Goal: Task Accomplishment & Management: Use online tool/utility

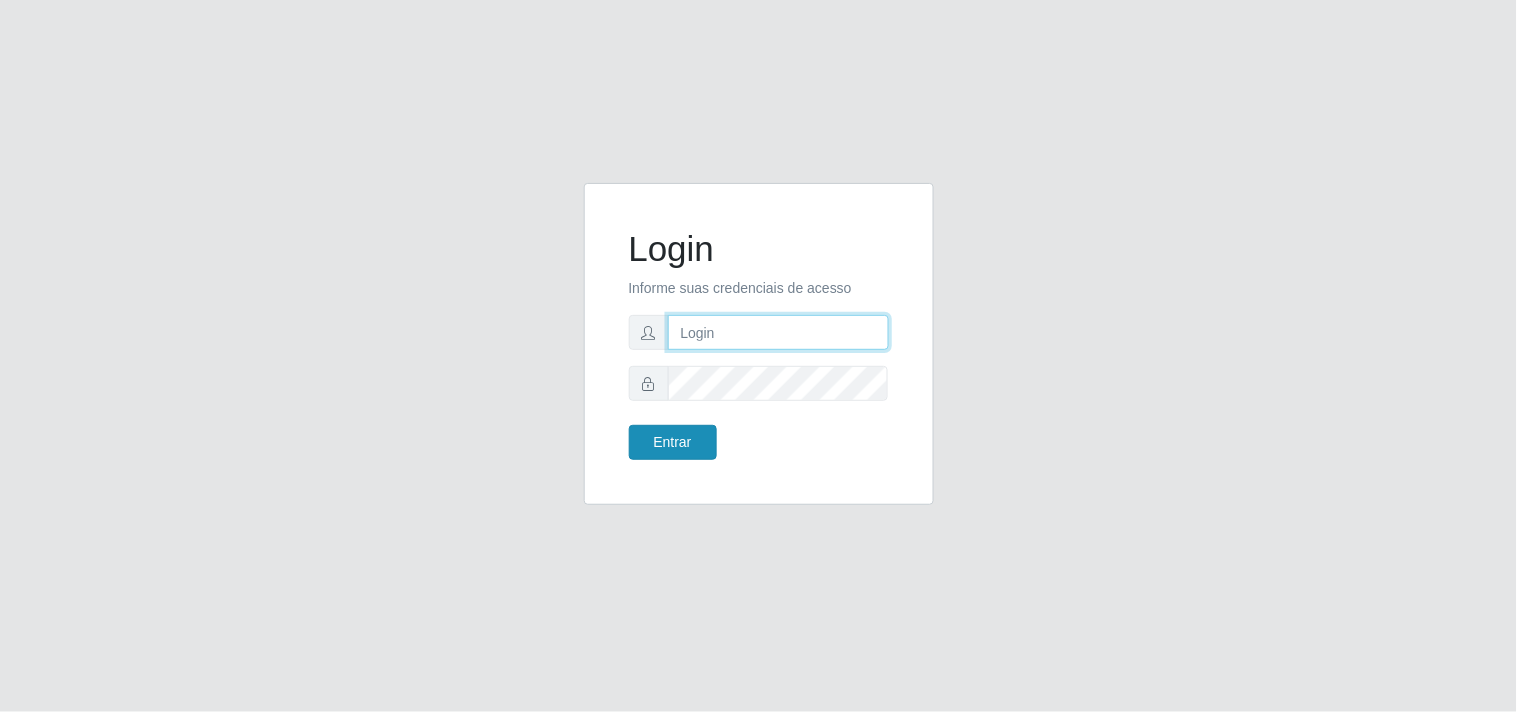
type input "analucia@cestao"
click at [676, 431] on button "Entrar" at bounding box center [673, 442] width 88 height 35
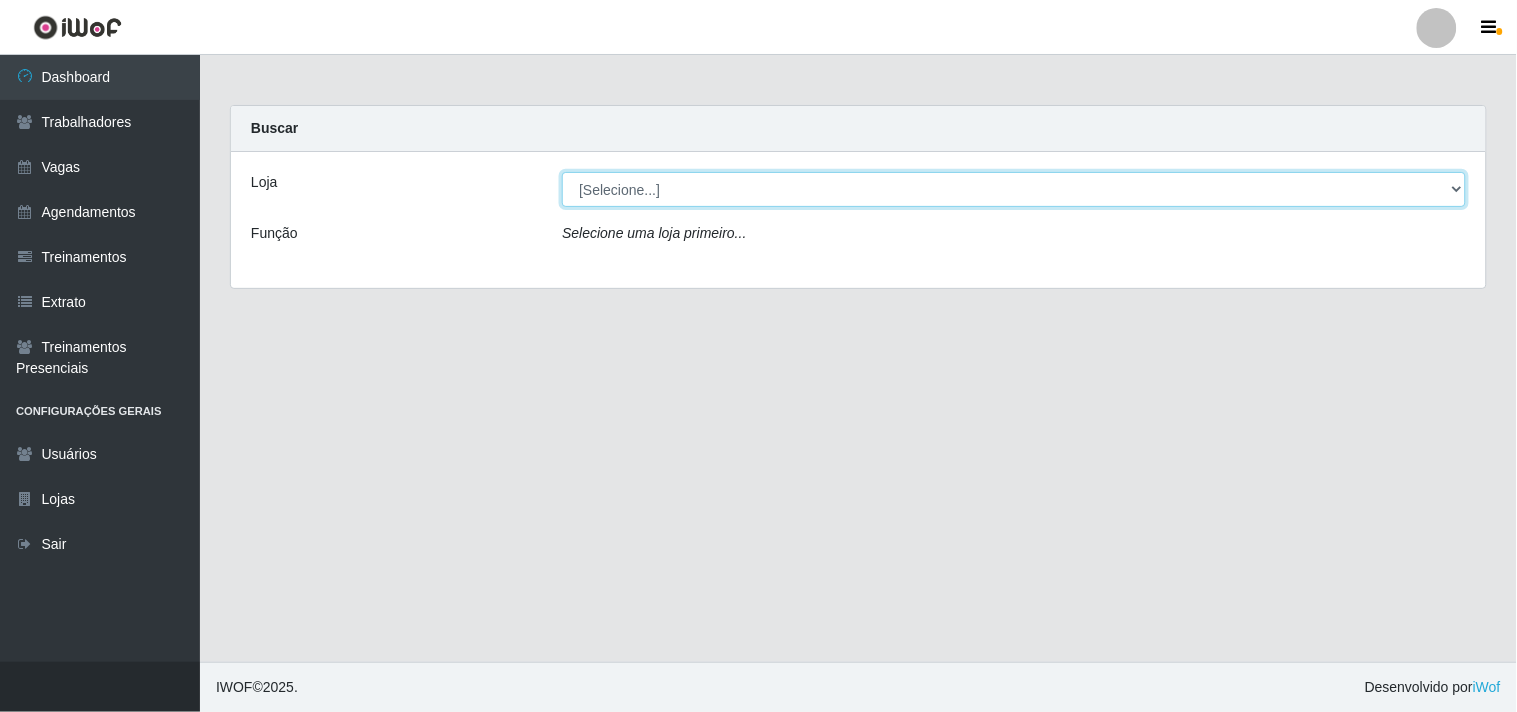
click at [1456, 183] on select "[Selecione...] O Cestão - Geisel" at bounding box center [1014, 189] width 904 height 35
select select "224"
click at [562, 172] on select "[Selecione...] O Cestão - Geisel" at bounding box center [1014, 189] width 904 height 35
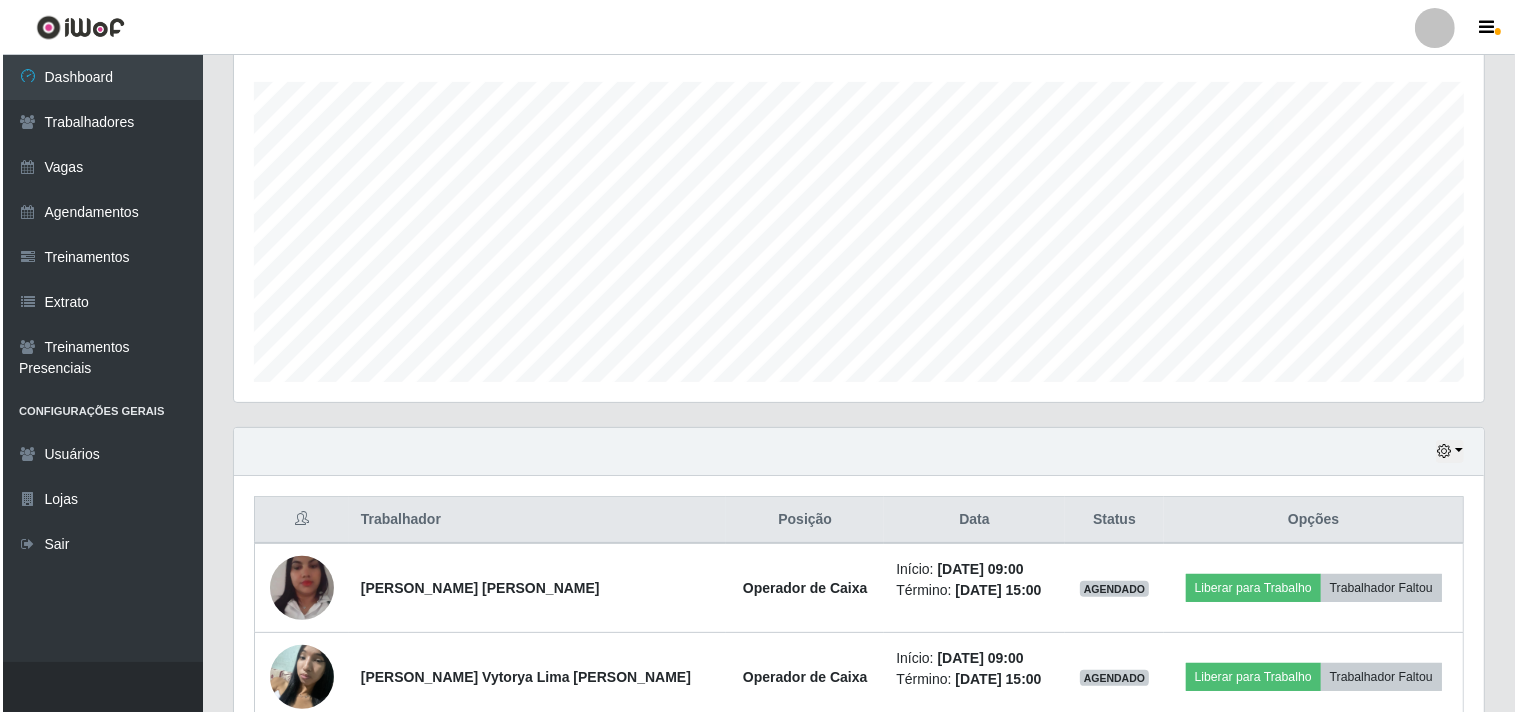
scroll to position [438, 0]
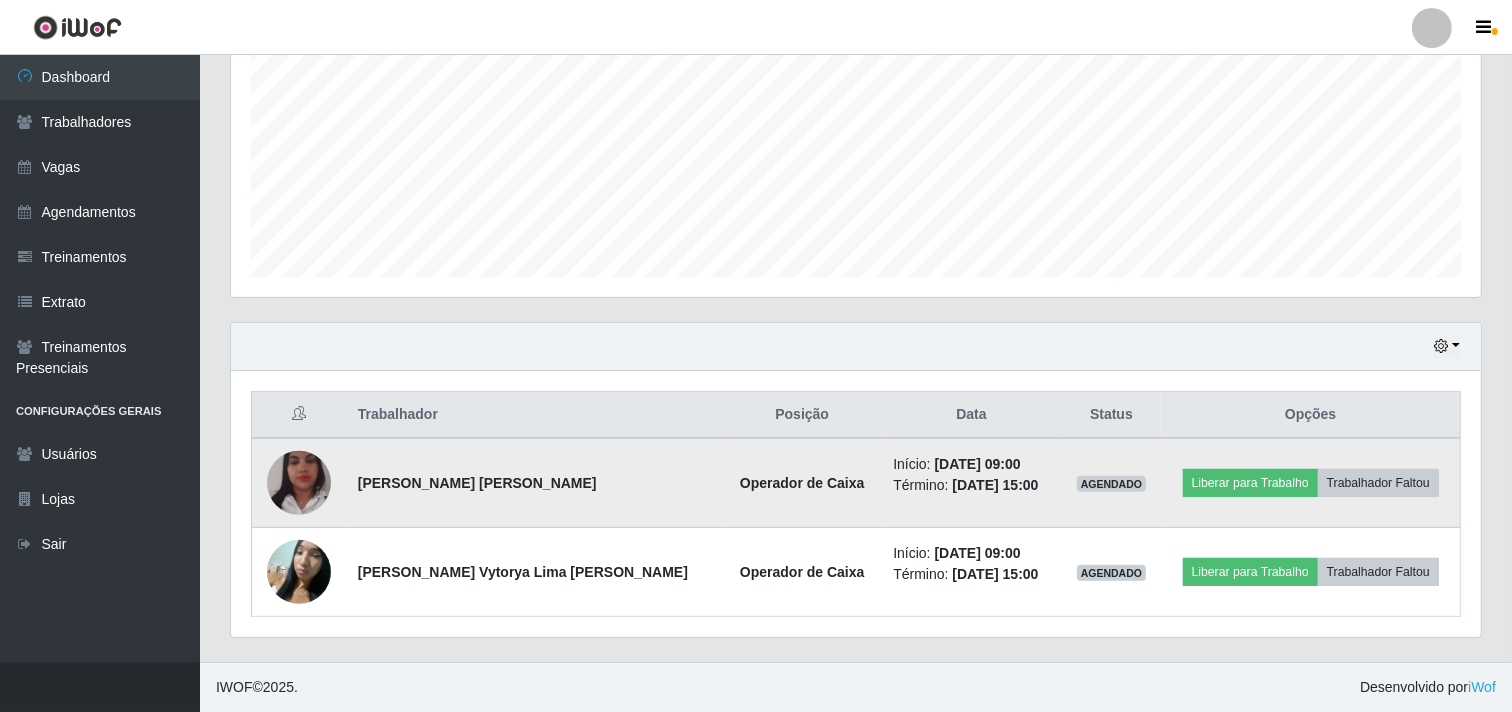
click at [308, 497] on img at bounding box center [299, 483] width 64 height 114
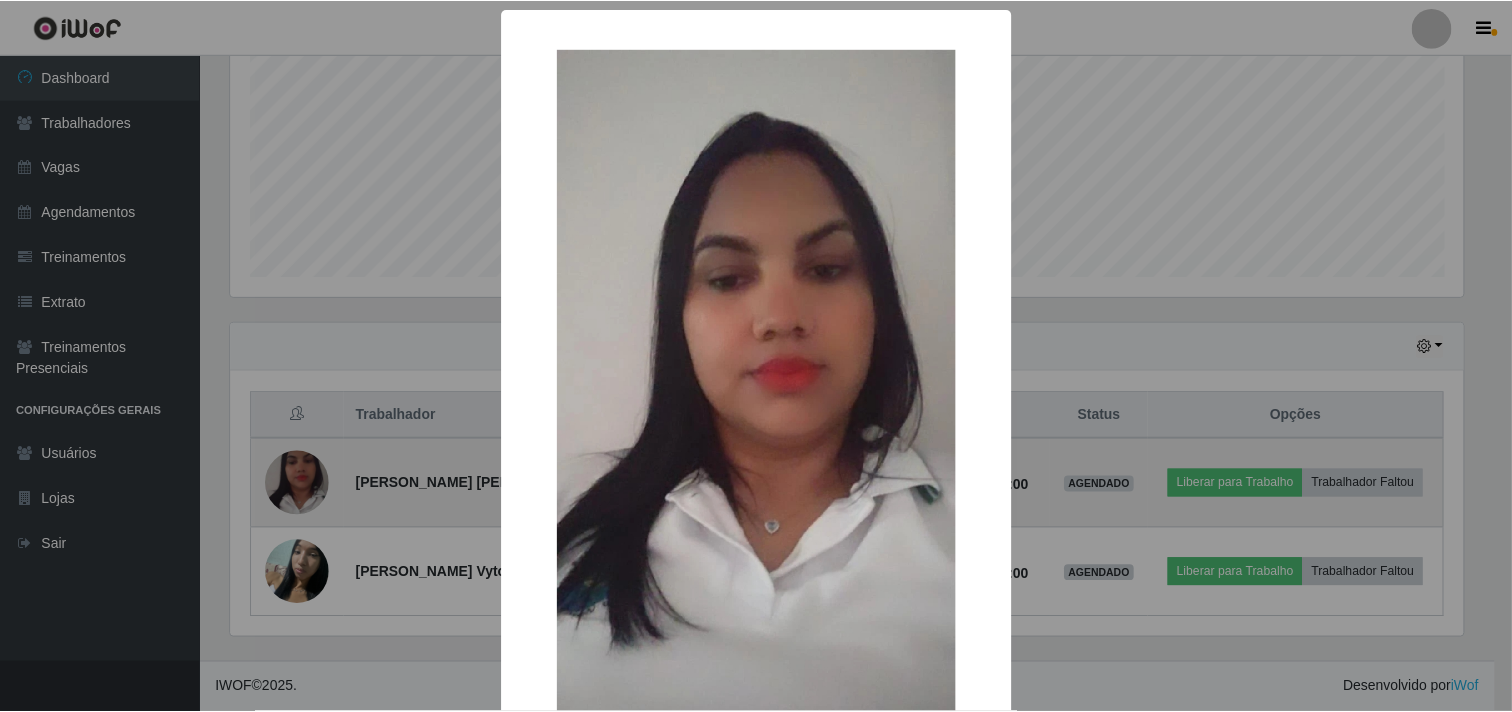
scroll to position [414, 1237]
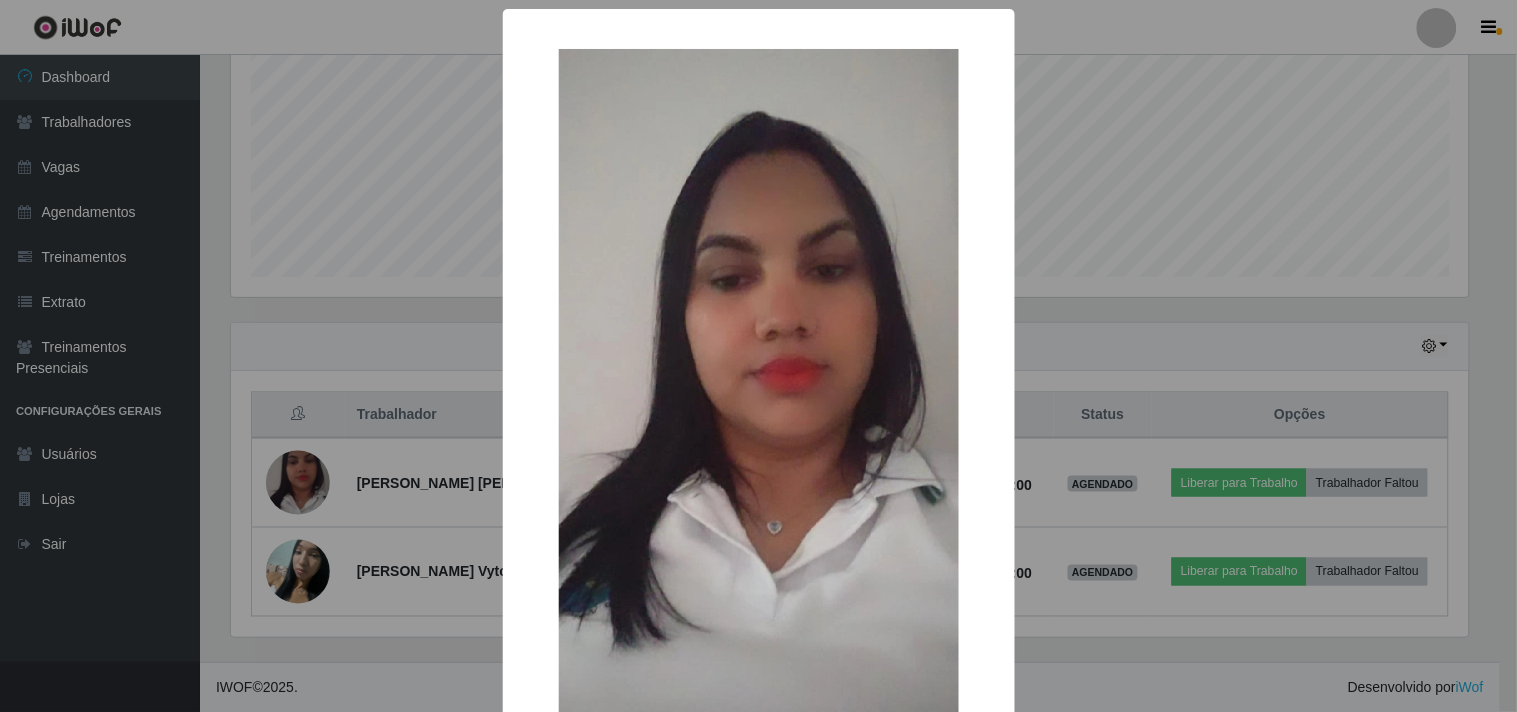
click at [305, 495] on div "× OK Cancel" at bounding box center [758, 356] width 1517 height 712
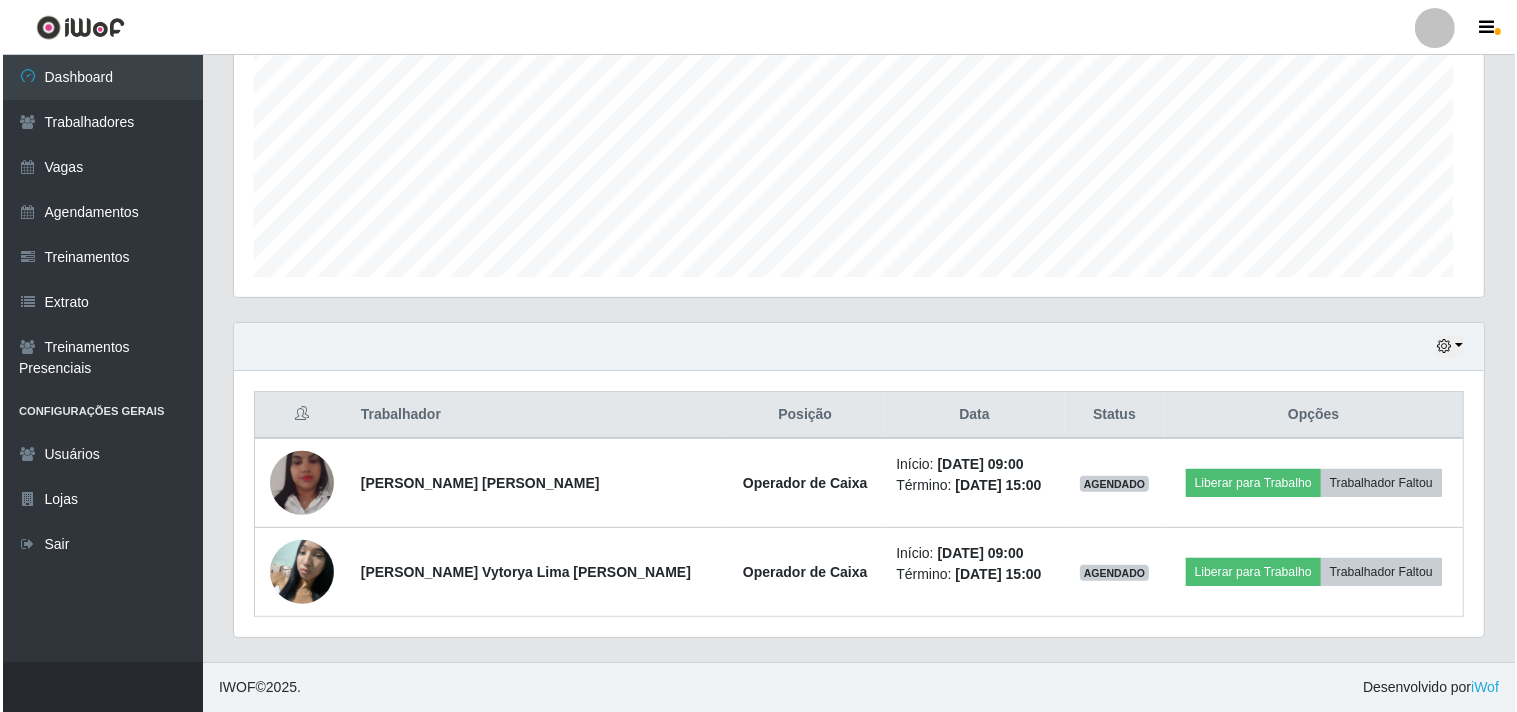
scroll to position [414, 1250]
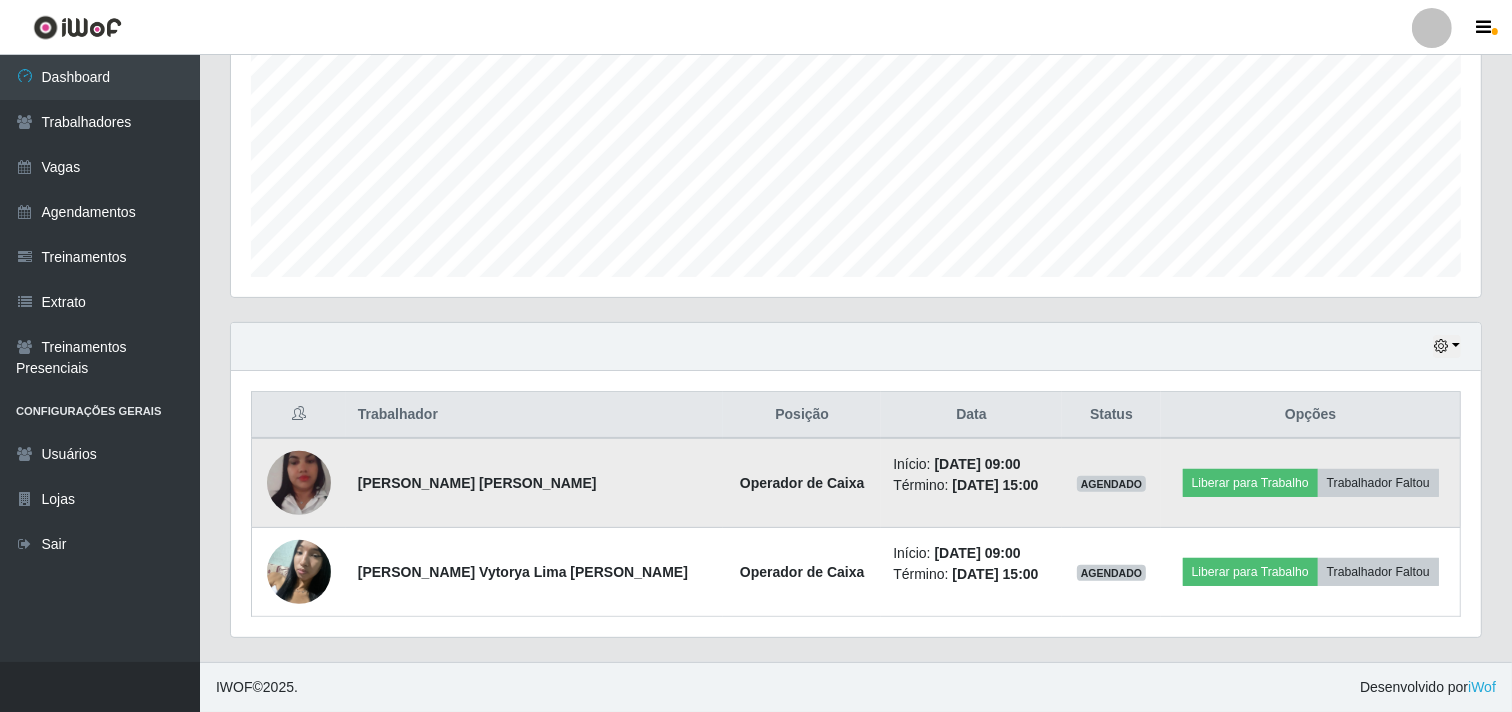
click at [314, 458] on img at bounding box center [299, 483] width 64 height 114
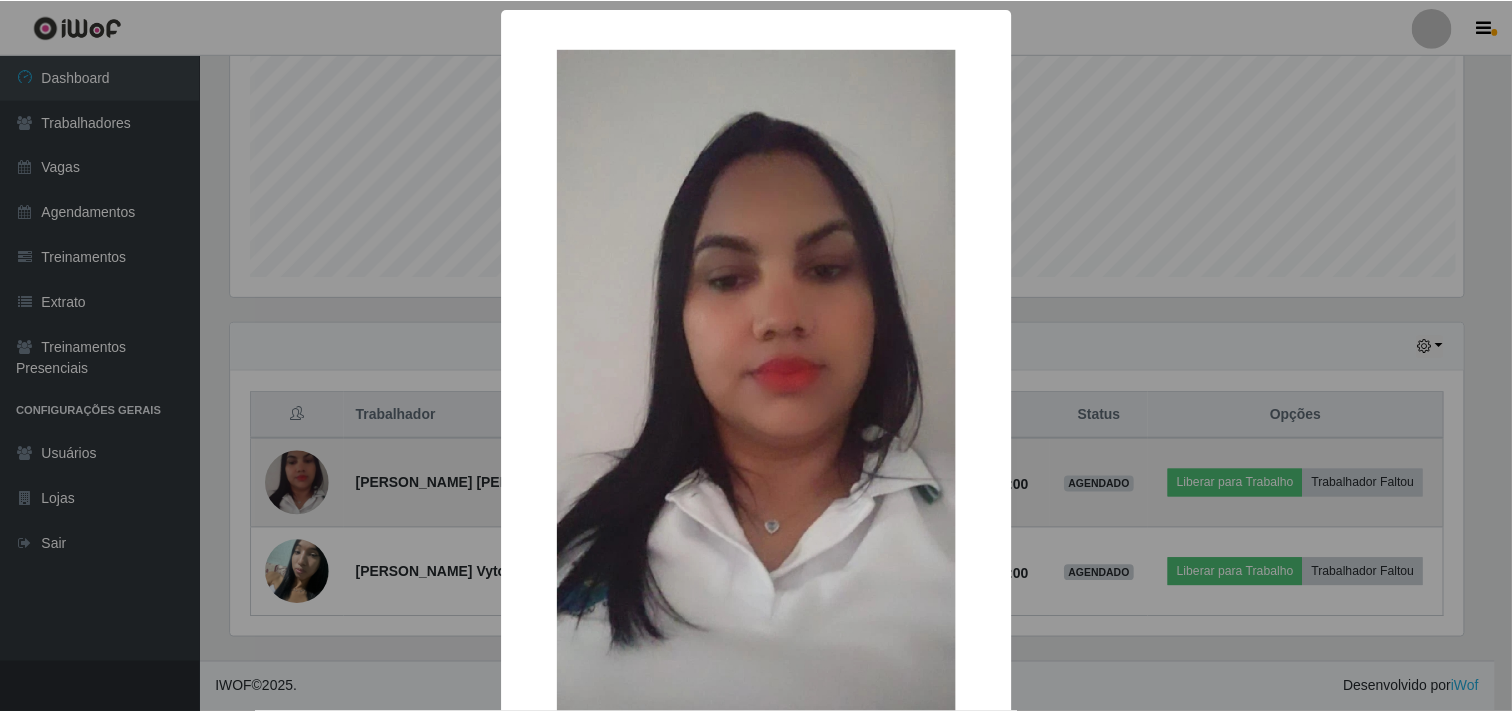
scroll to position [414, 1237]
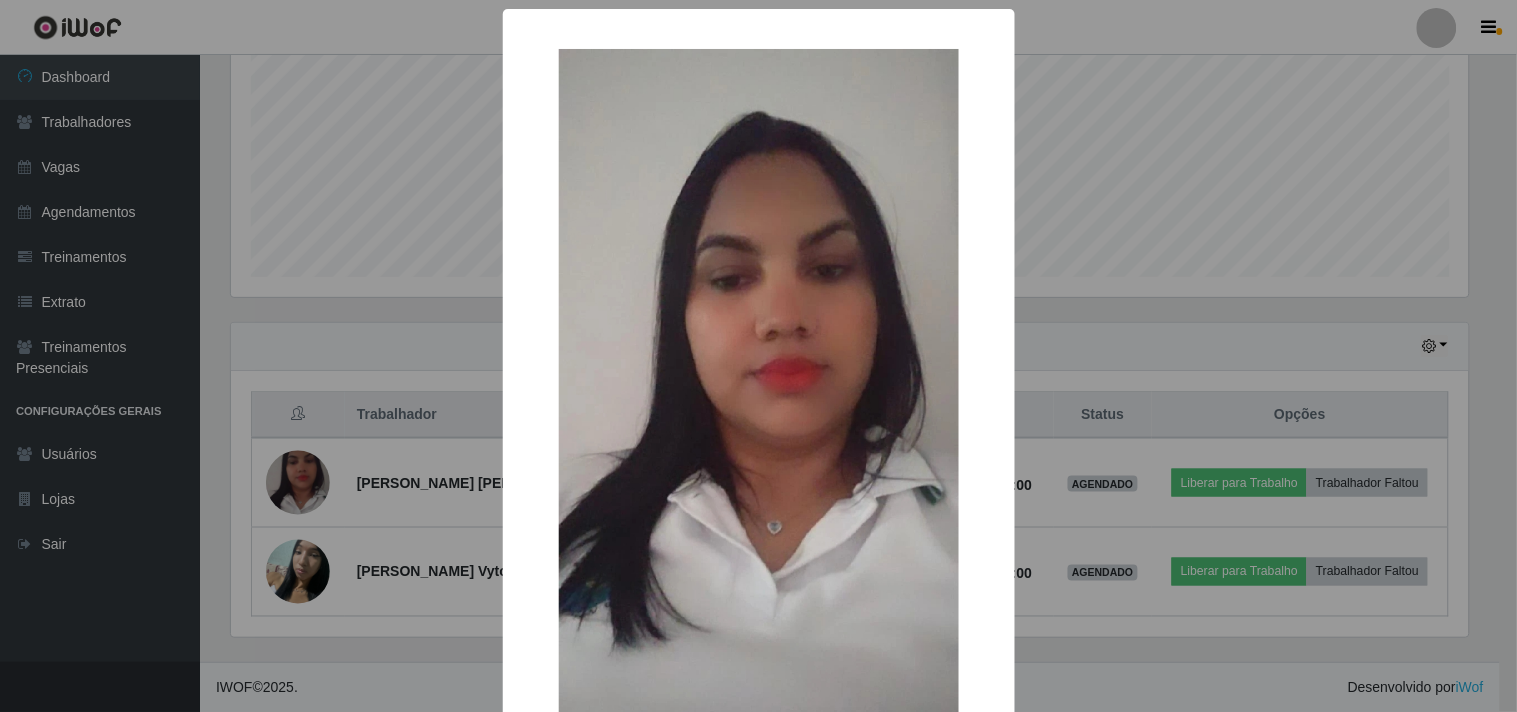
click at [426, 361] on div "× OK Cancel" at bounding box center [758, 356] width 1517 height 712
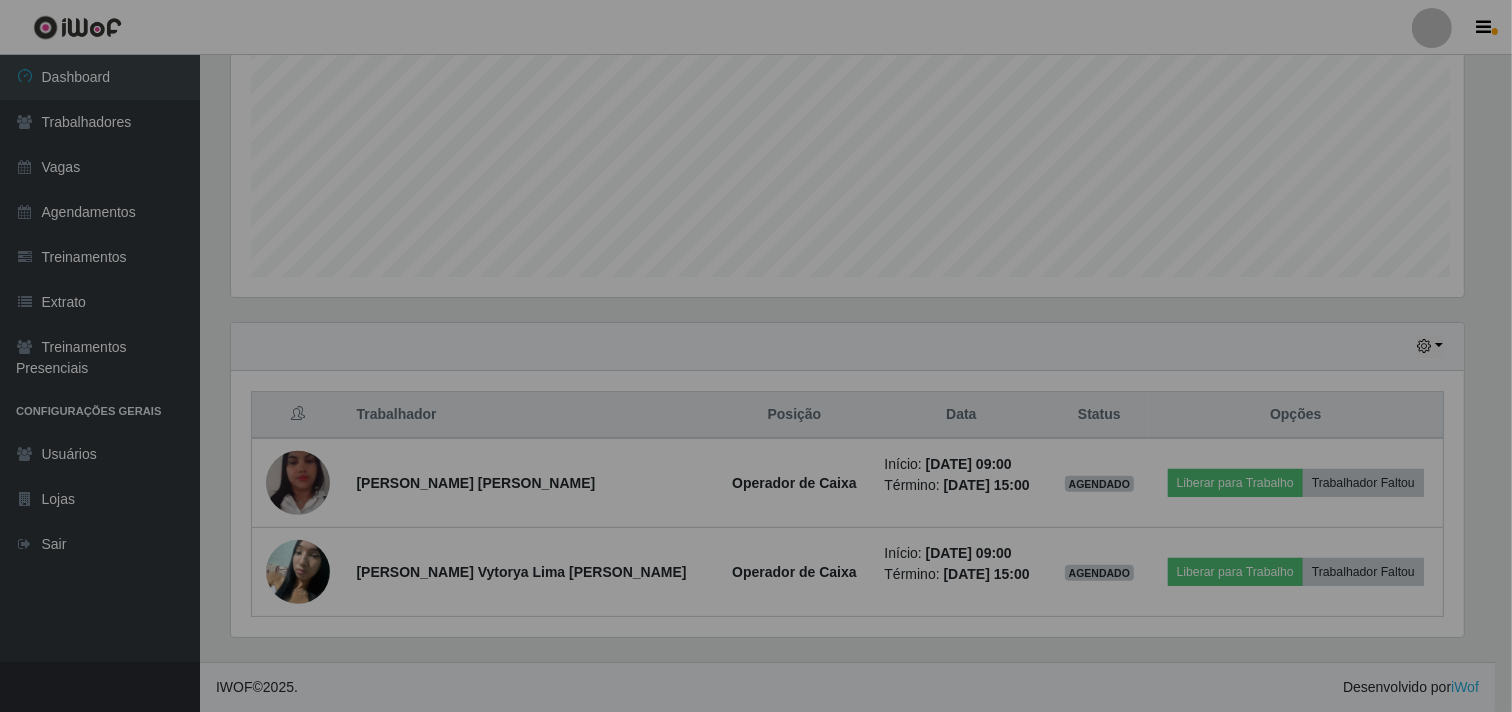
scroll to position [414, 1250]
